Goal: Find specific page/section: Find specific page/section

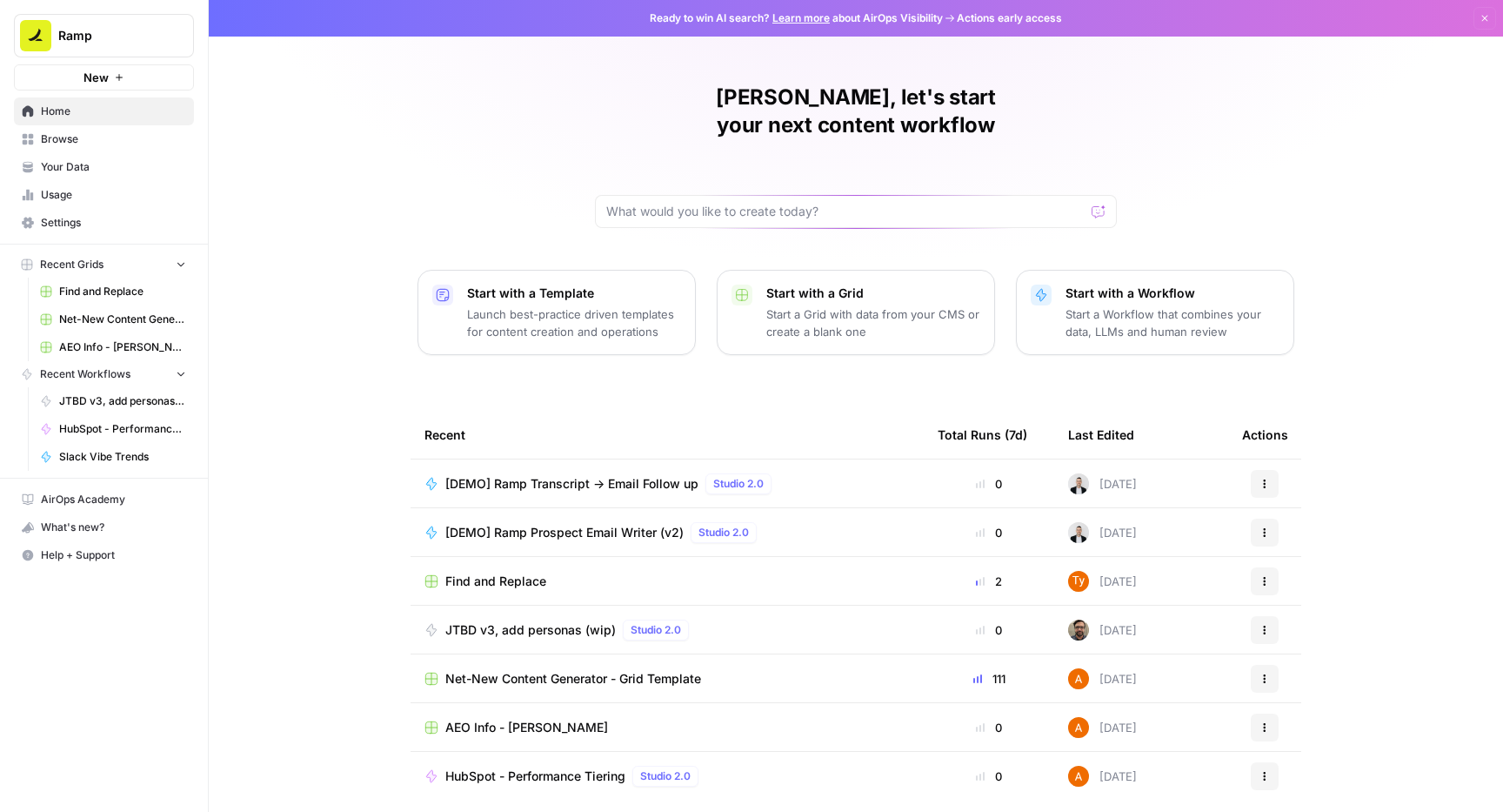
click at [985, 410] on div "Total Runs (7d)" at bounding box center [982, 434] width 90 height 48
click at [81, 182] on link "Usage" at bounding box center [103, 195] width 180 height 28
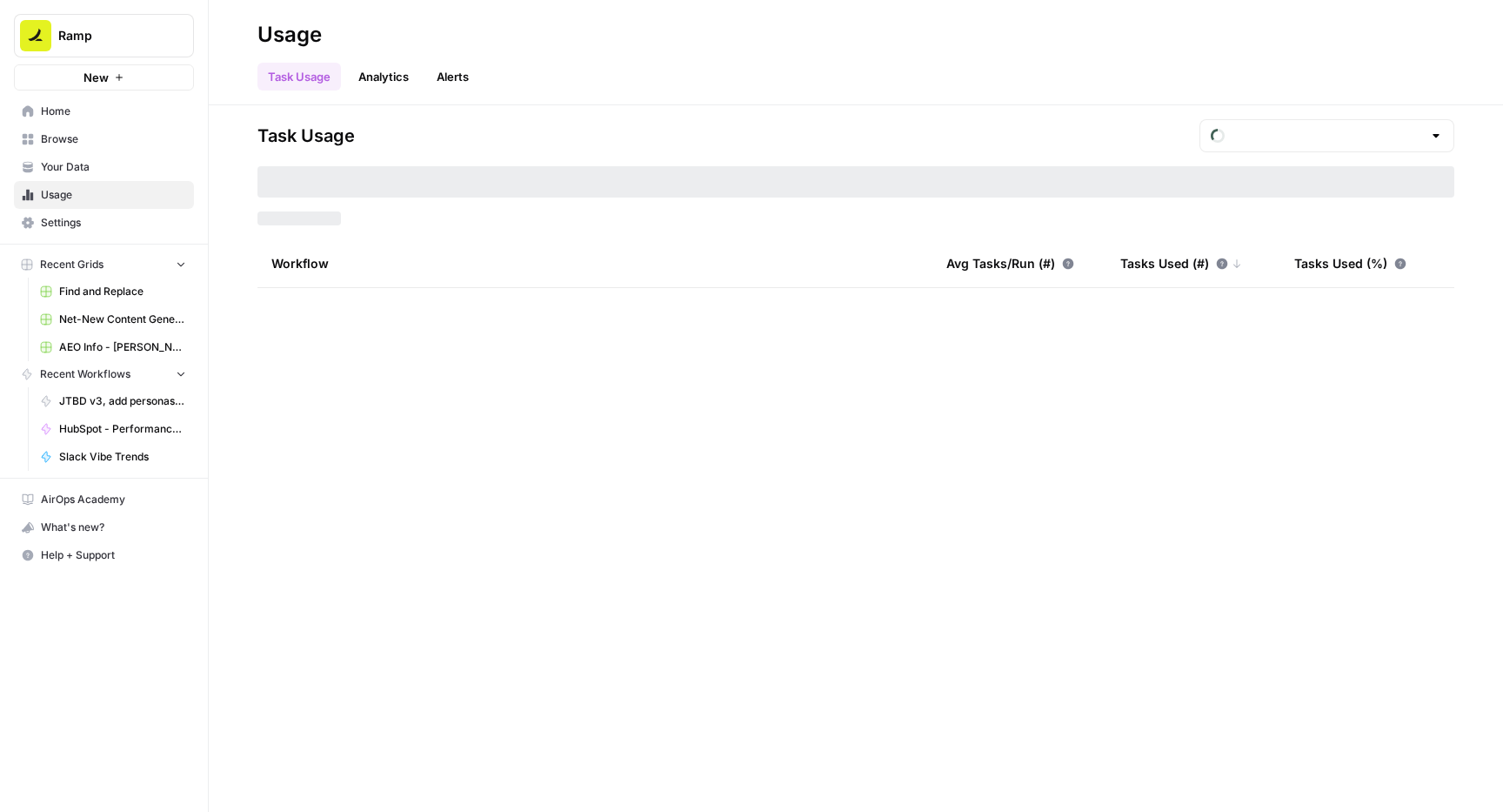
type input "August Tasks"
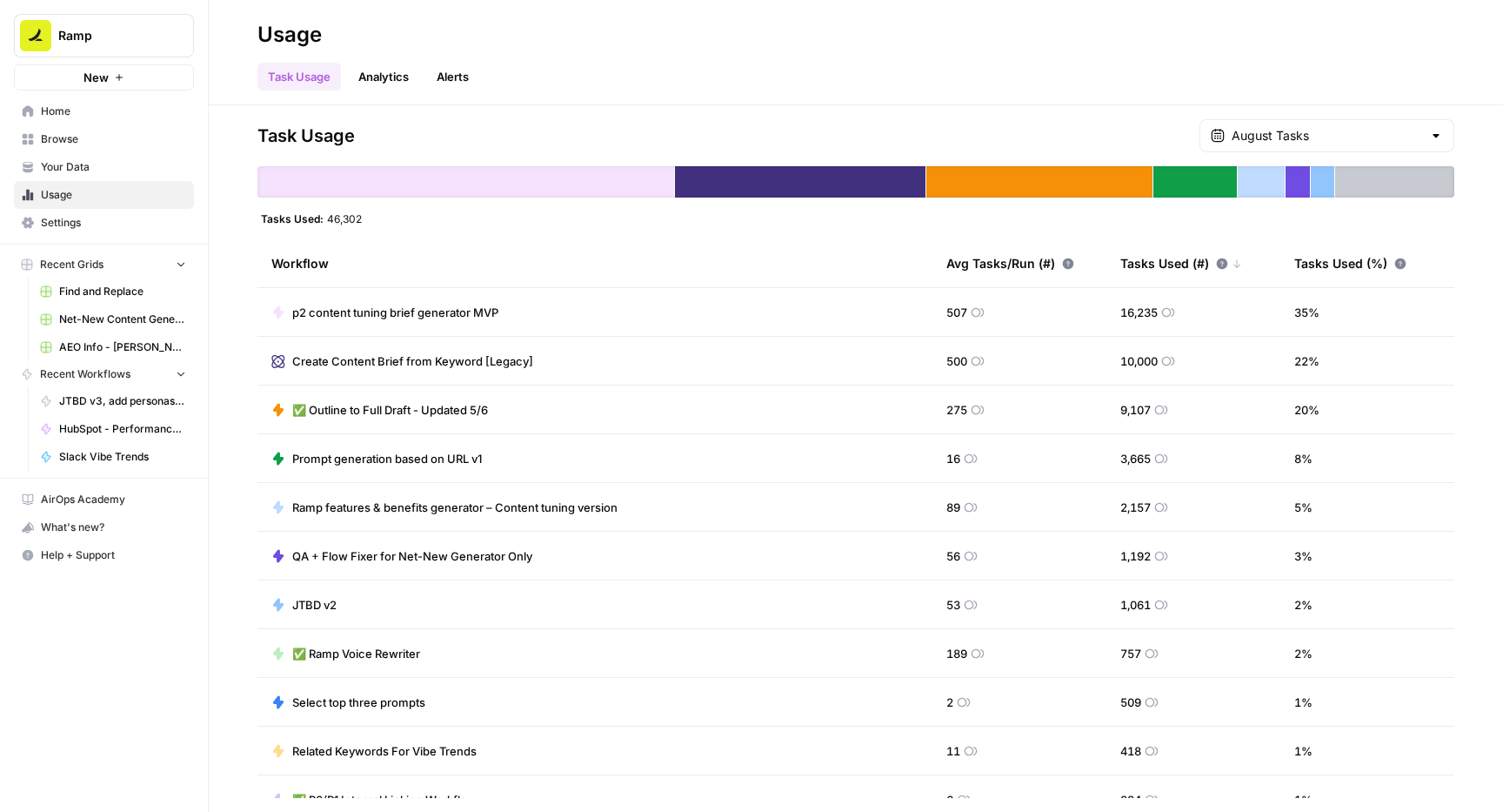
click at [434, 309] on span "p2 content tuning brief generator MVP" at bounding box center [395, 312] width 206 height 18
